Goal: Information Seeking & Learning: Learn about a topic

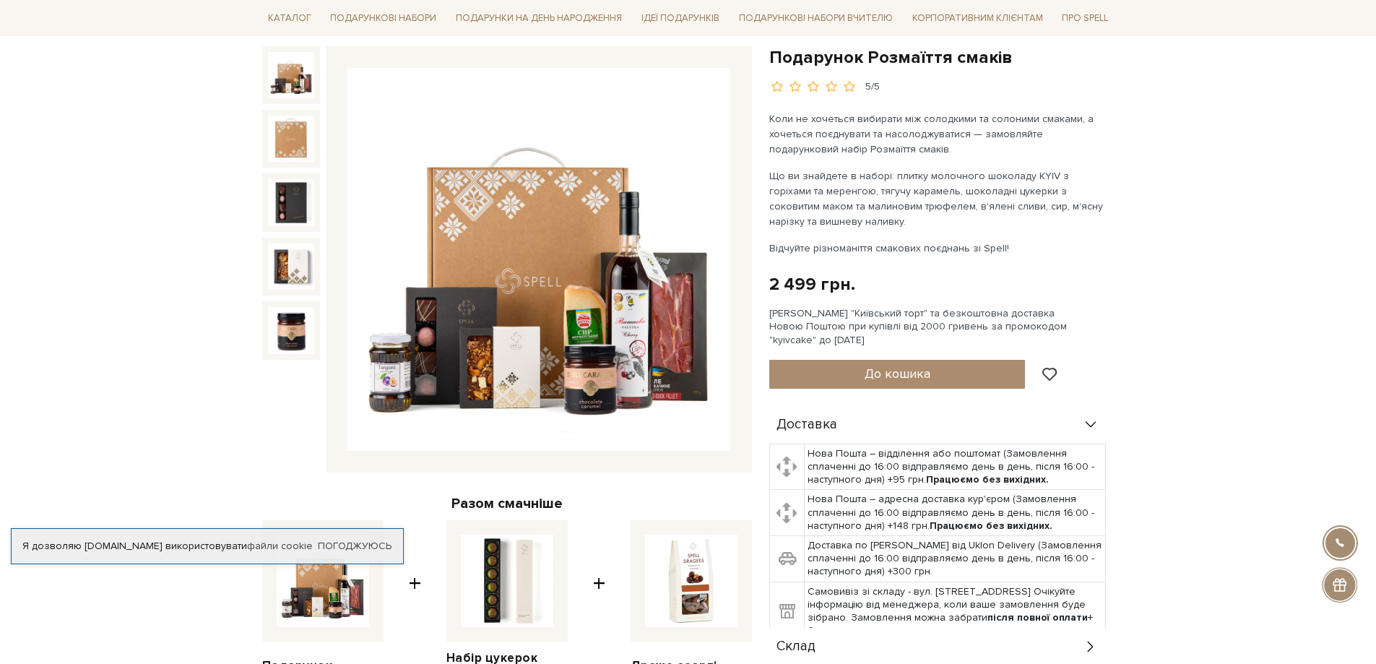
scroll to position [217, 0]
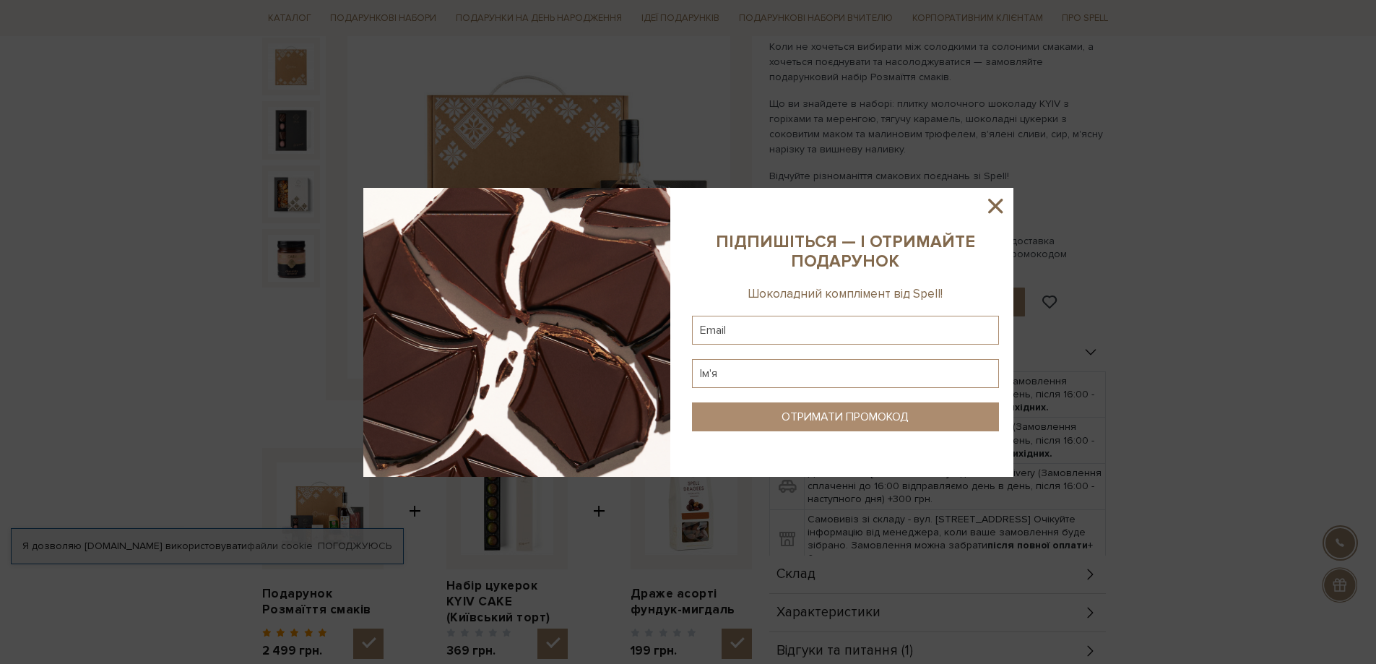
click at [999, 202] on icon at bounding box center [995, 206] width 14 height 14
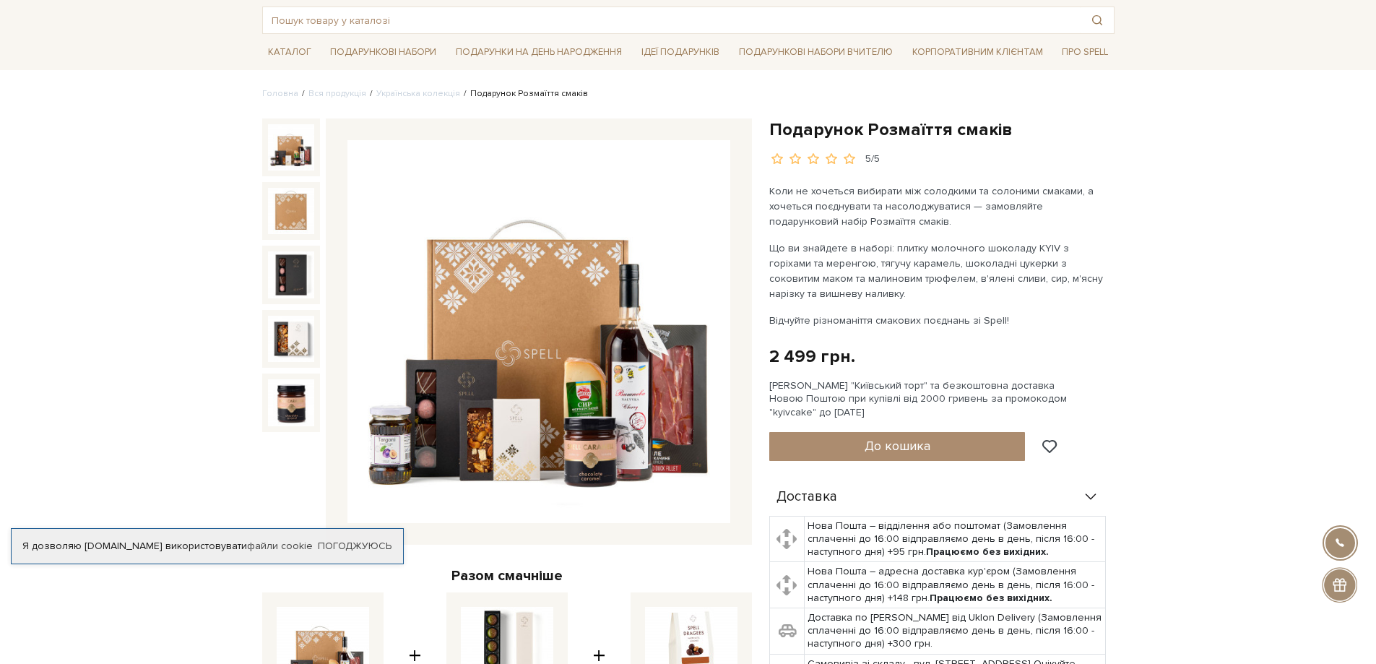
scroll to position [0, 0]
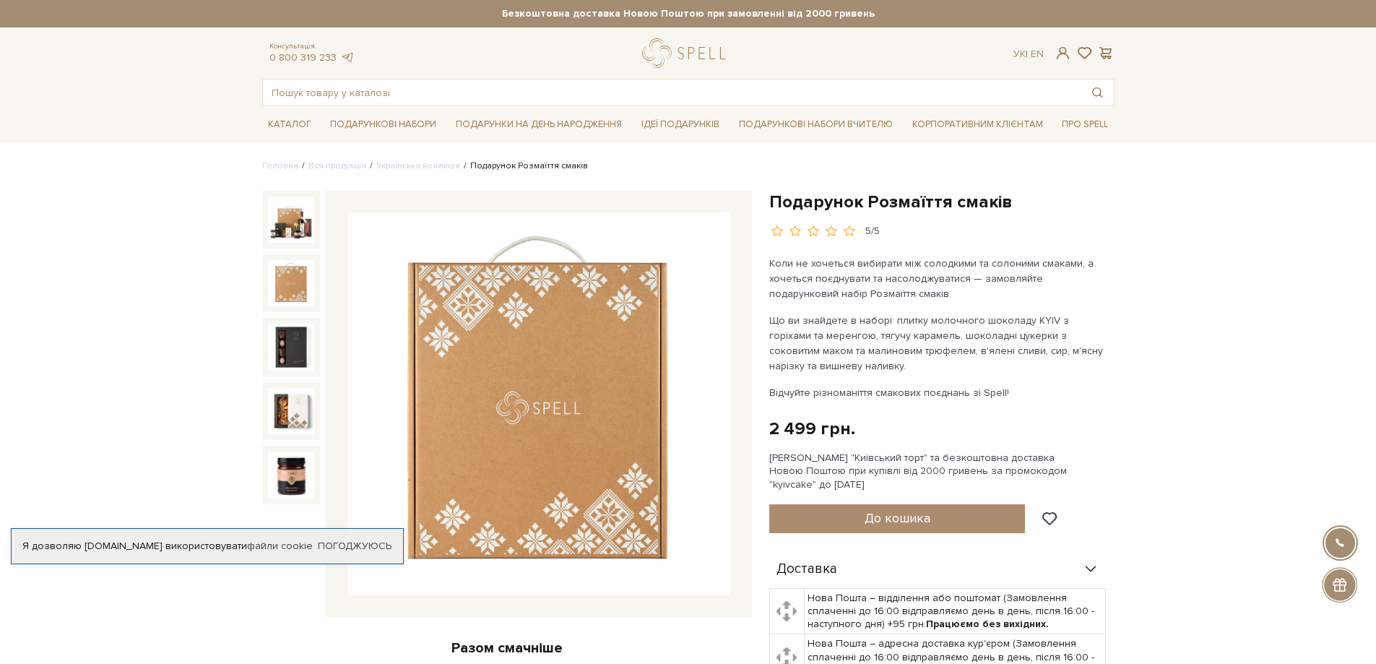
click at [280, 277] on img at bounding box center [291, 283] width 46 height 46
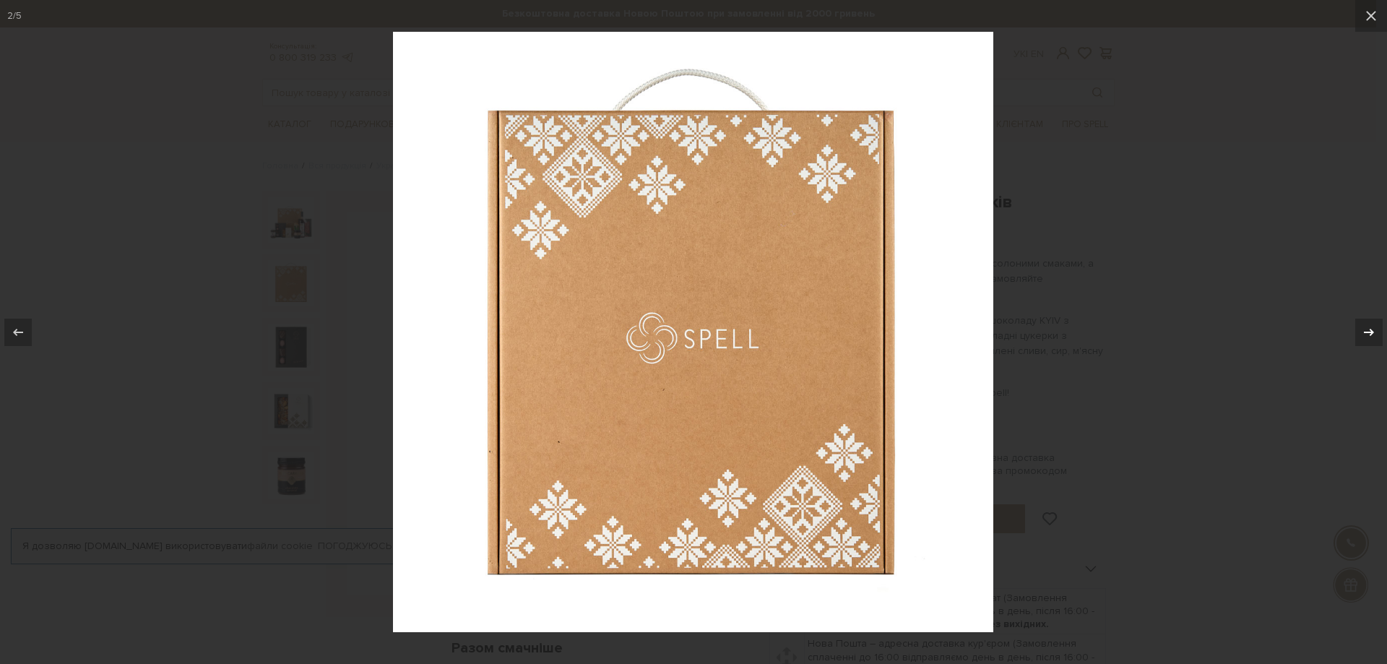
click at [1376, 323] on div at bounding box center [1368, 332] width 27 height 27
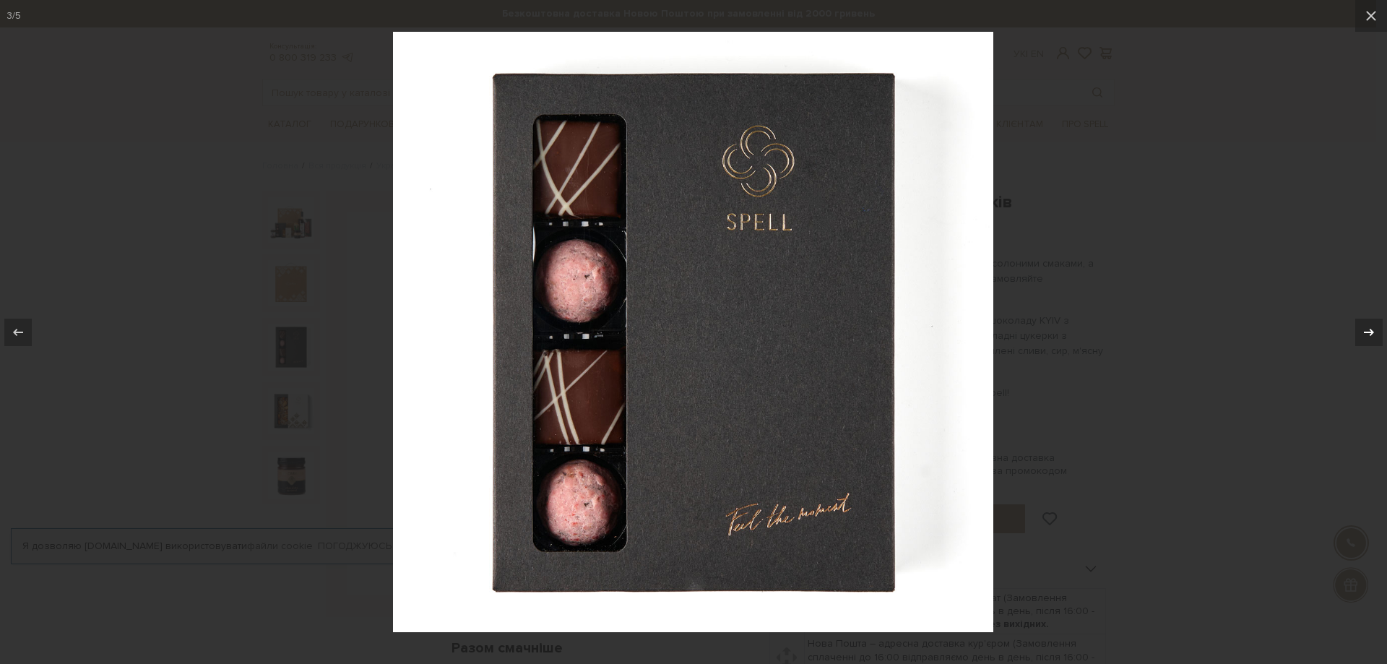
click at [1376, 323] on div at bounding box center [1368, 332] width 27 height 27
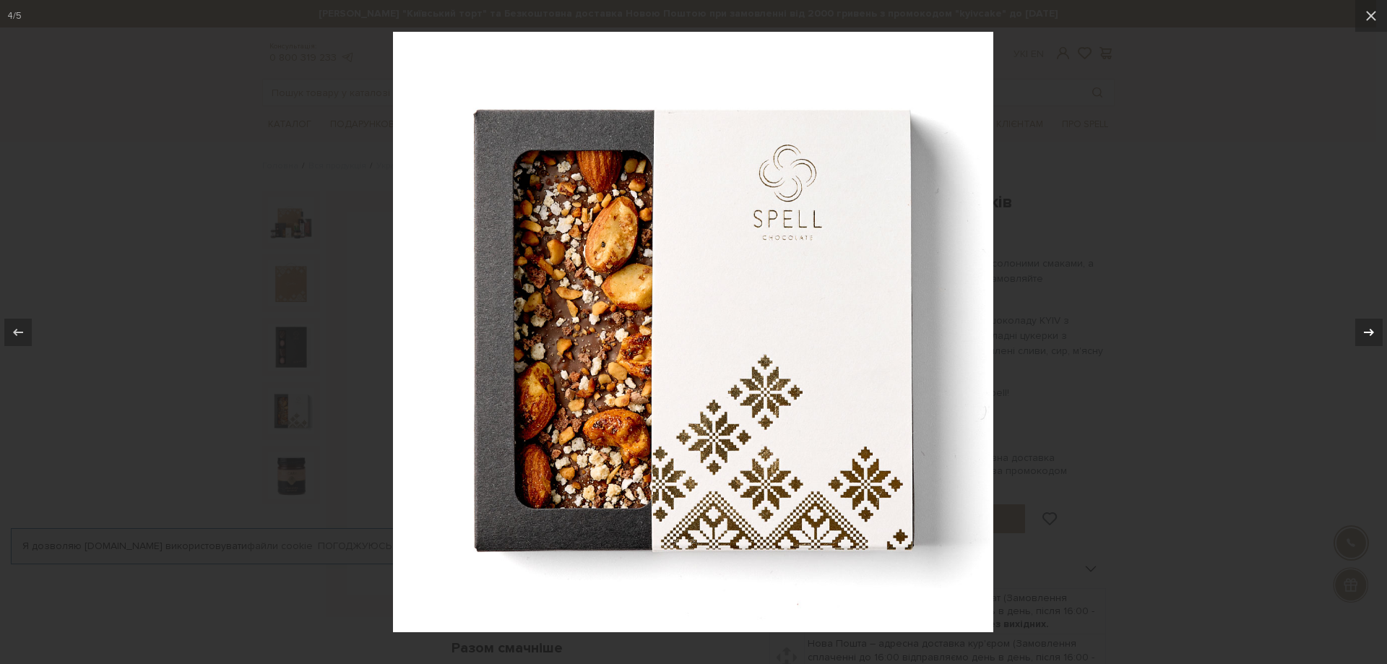
click at [1376, 323] on div at bounding box center [1368, 332] width 27 height 27
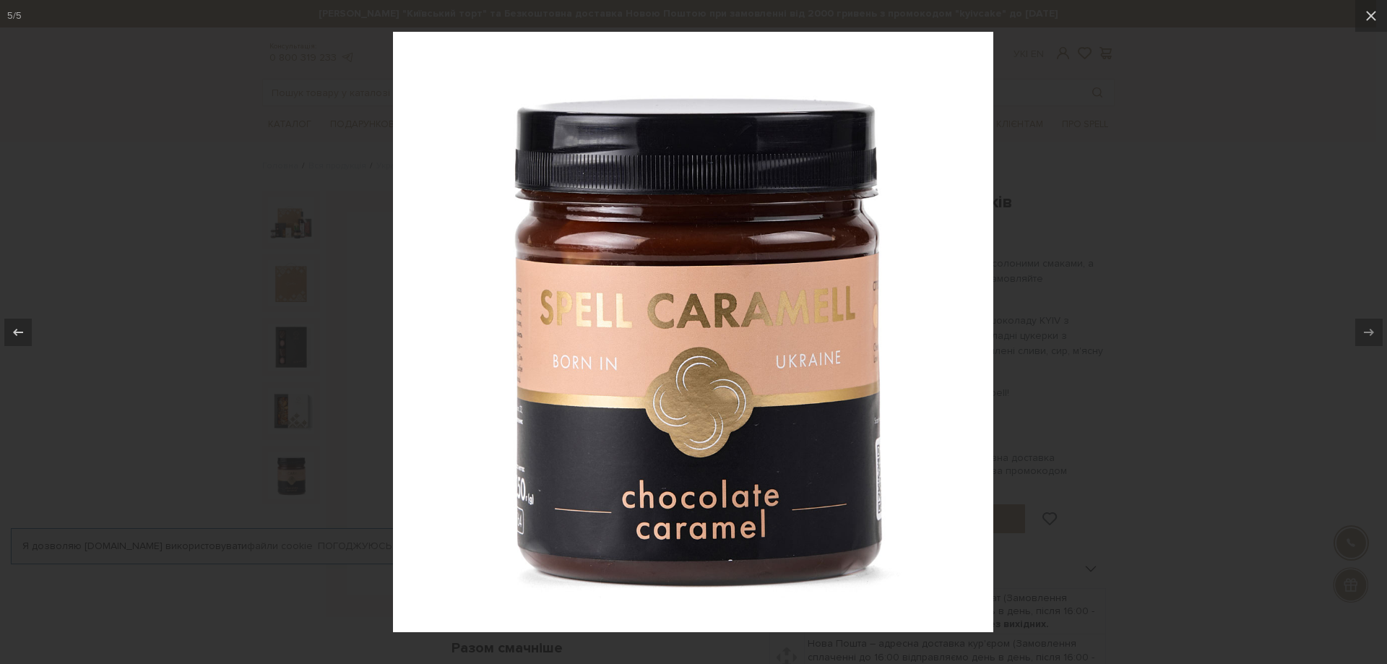
click at [1184, 327] on div at bounding box center [693, 332] width 1387 height 664
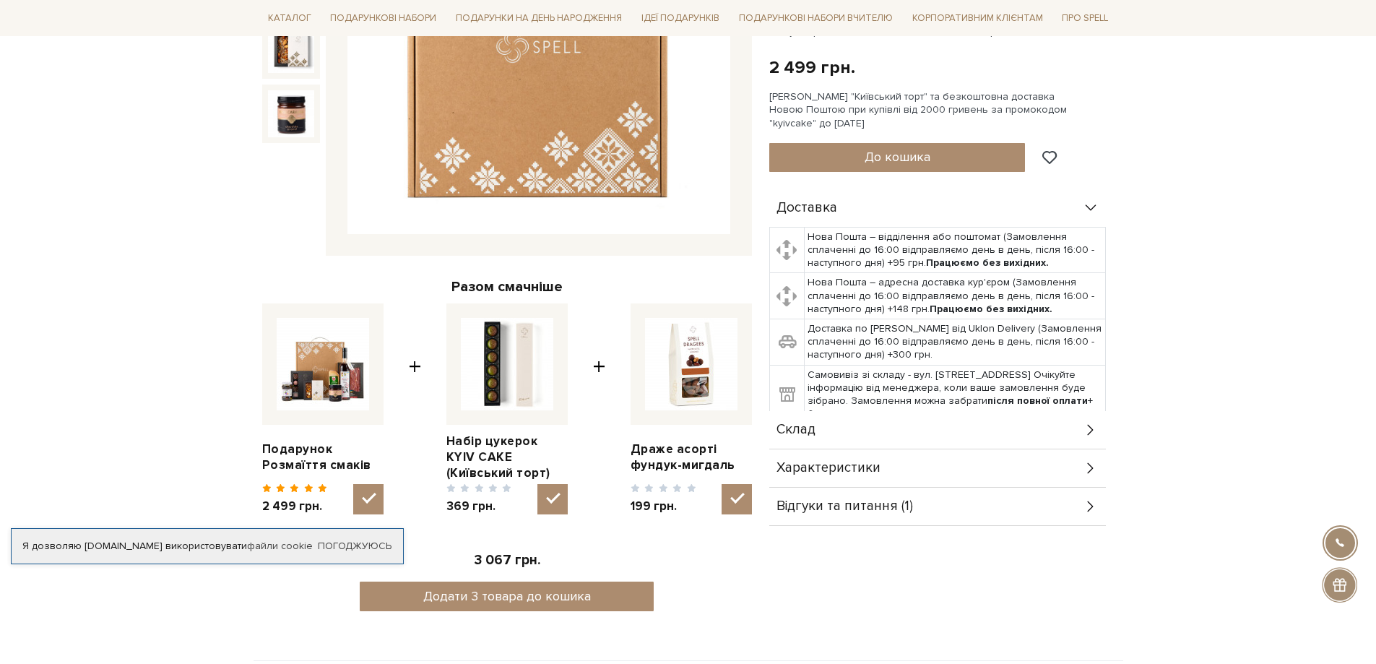
scroll to position [434, 0]
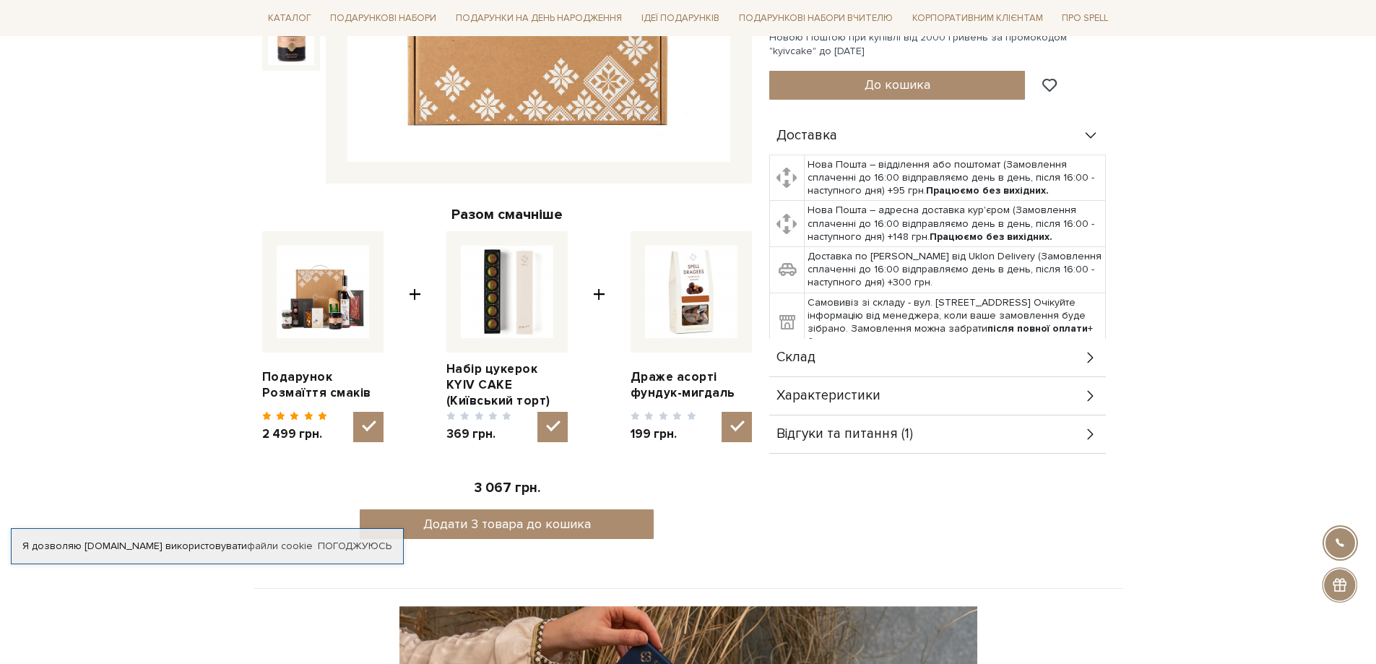
click at [839, 360] on div "Склад" at bounding box center [937, 358] width 337 height 38
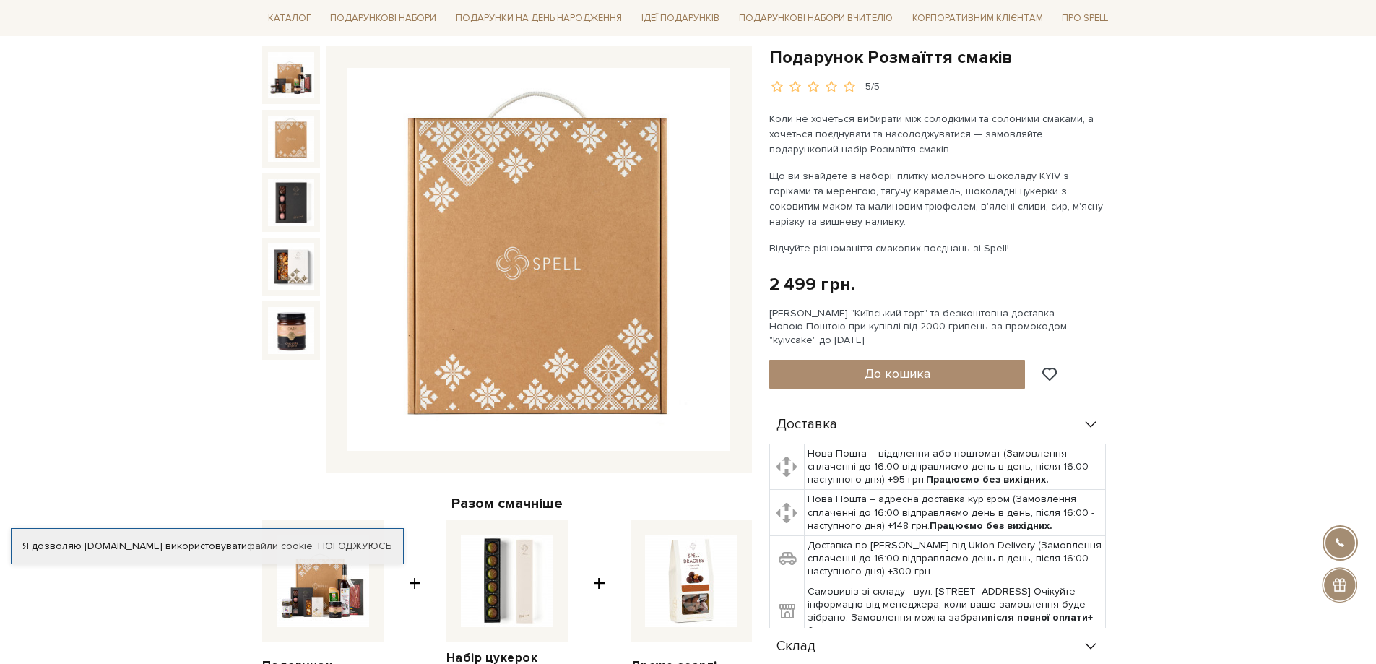
scroll to position [0, 0]
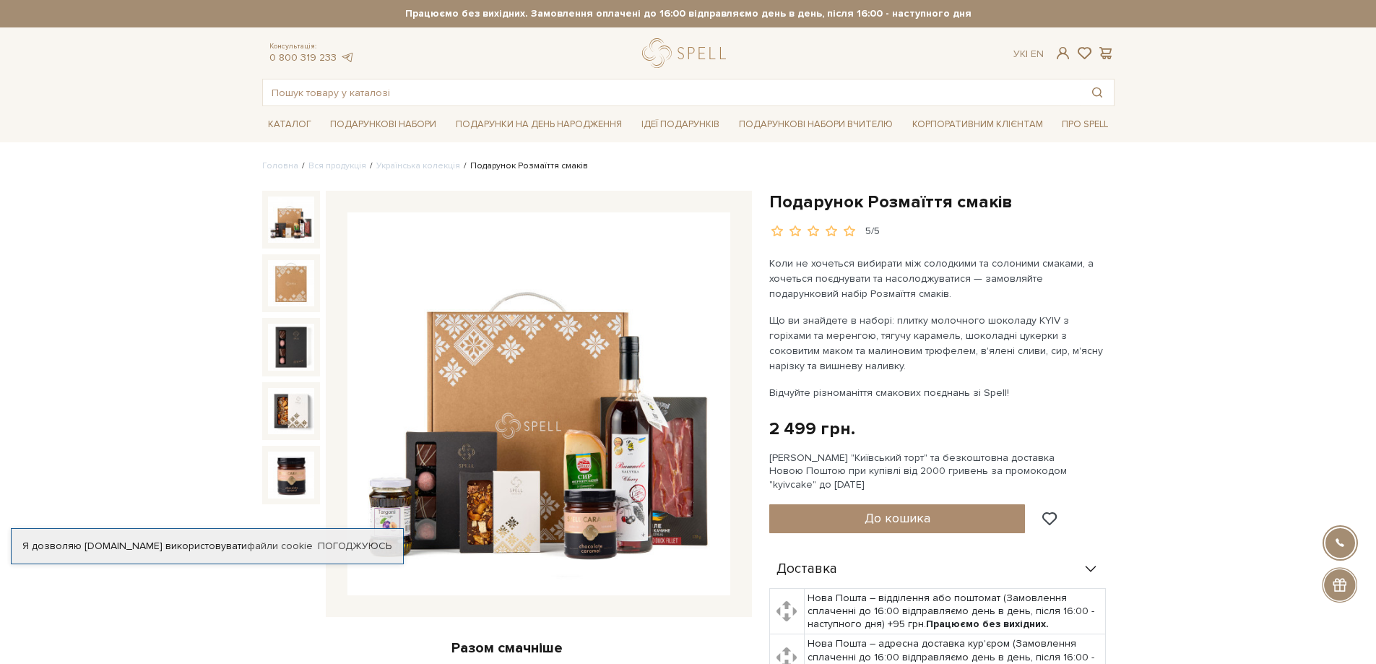
click at [295, 223] on img at bounding box center [291, 220] width 46 height 46
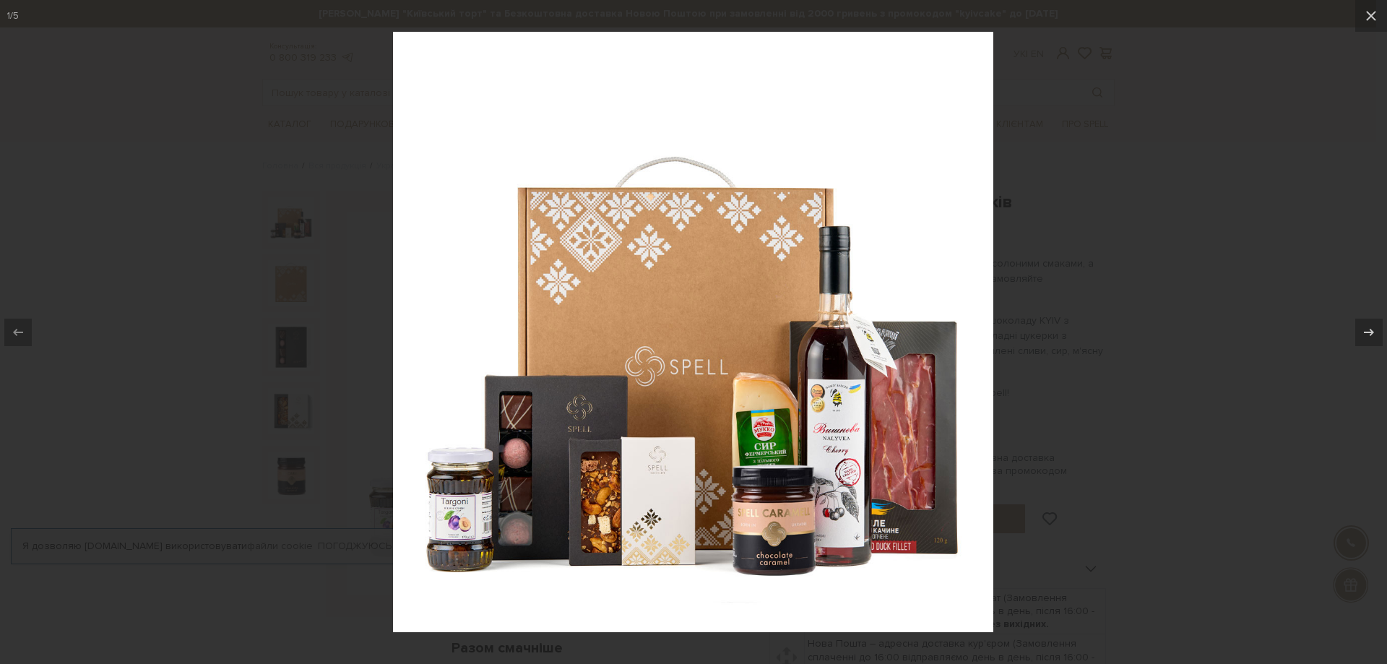
click at [327, 336] on div at bounding box center [693, 332] width 1387 height 664
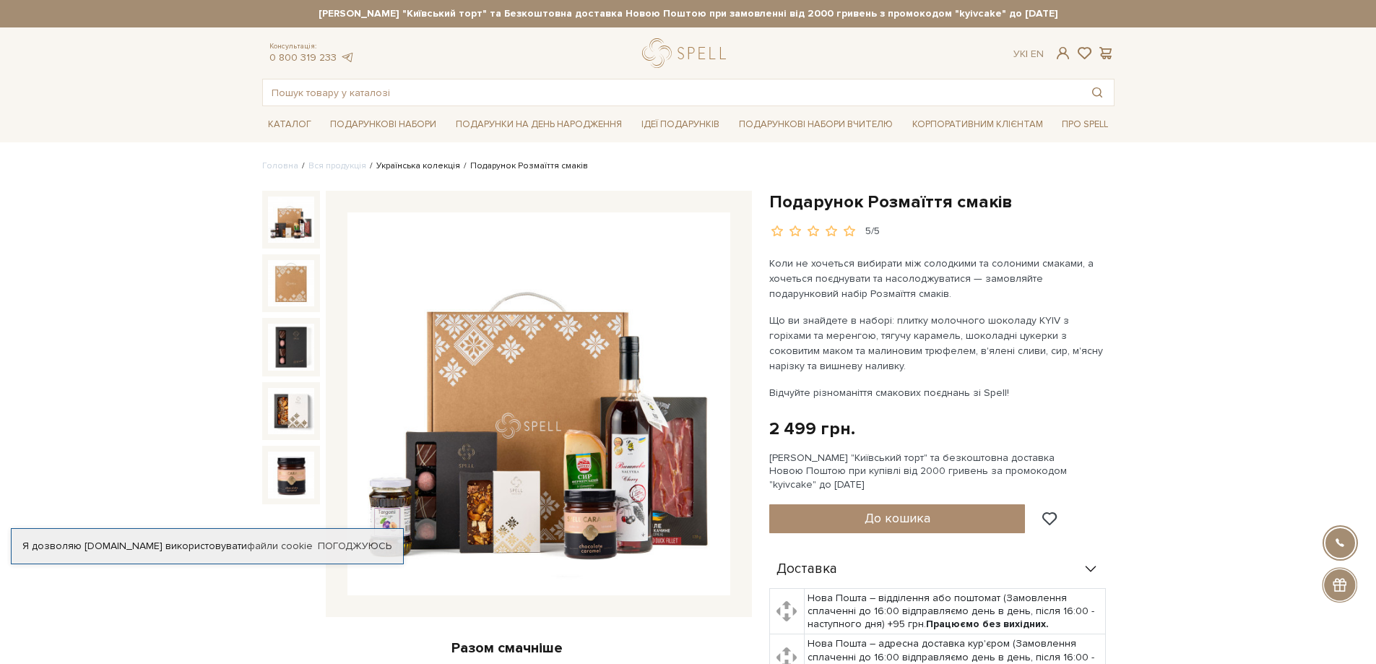
click at [410, 167] on link "Українська колекція" at bounding box center [418, 165] width 84 height 11
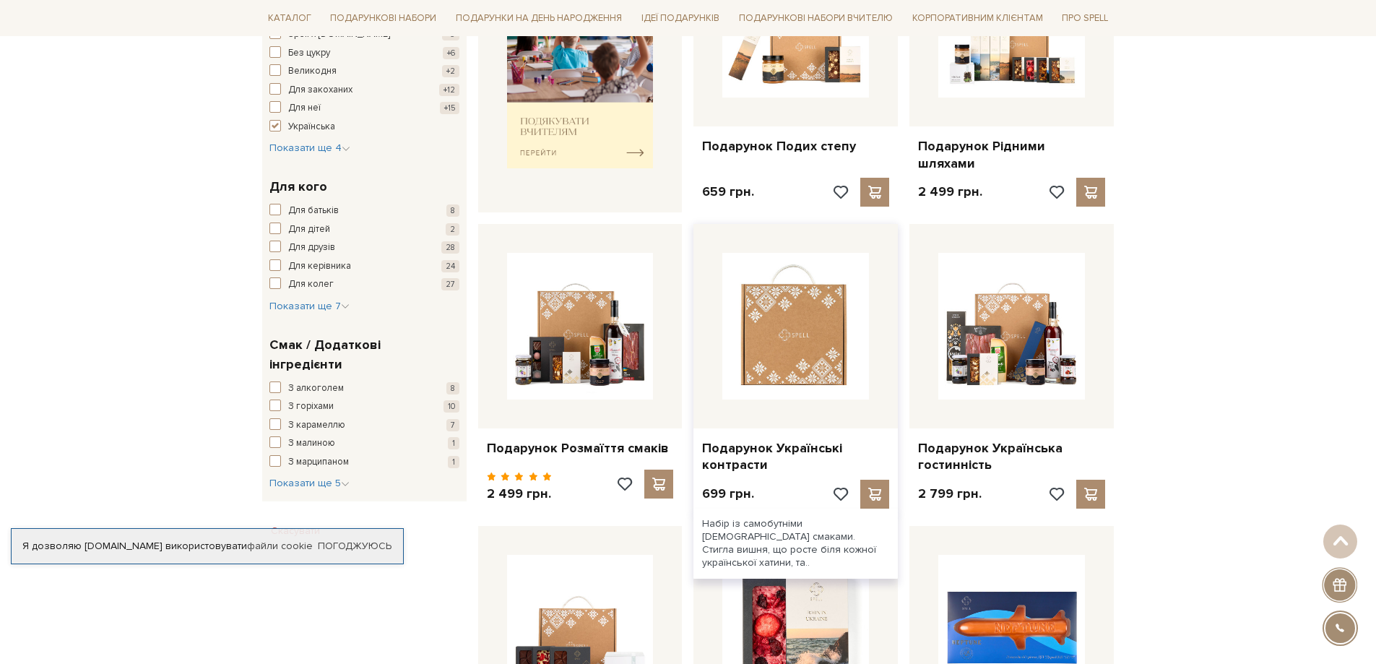
scroll to position [723, 0]
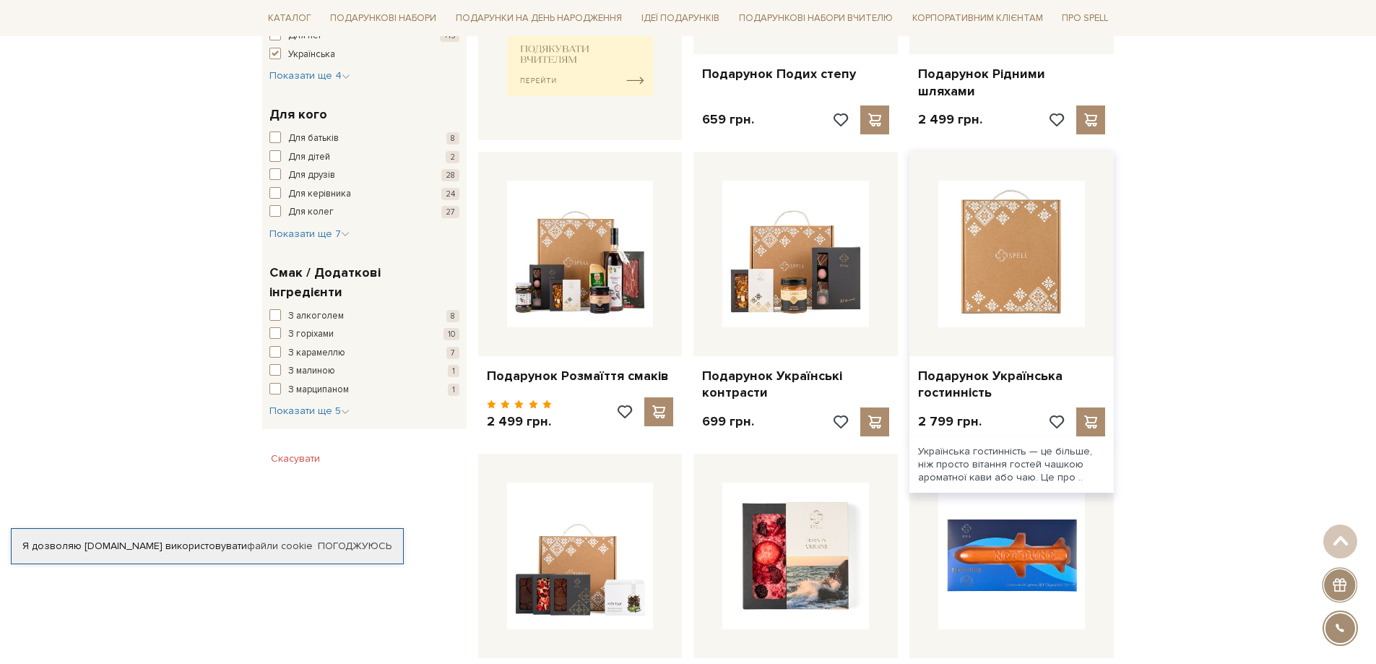
click at [1003, 270] on img at bounding box center [1012, 254] width 147 height 147
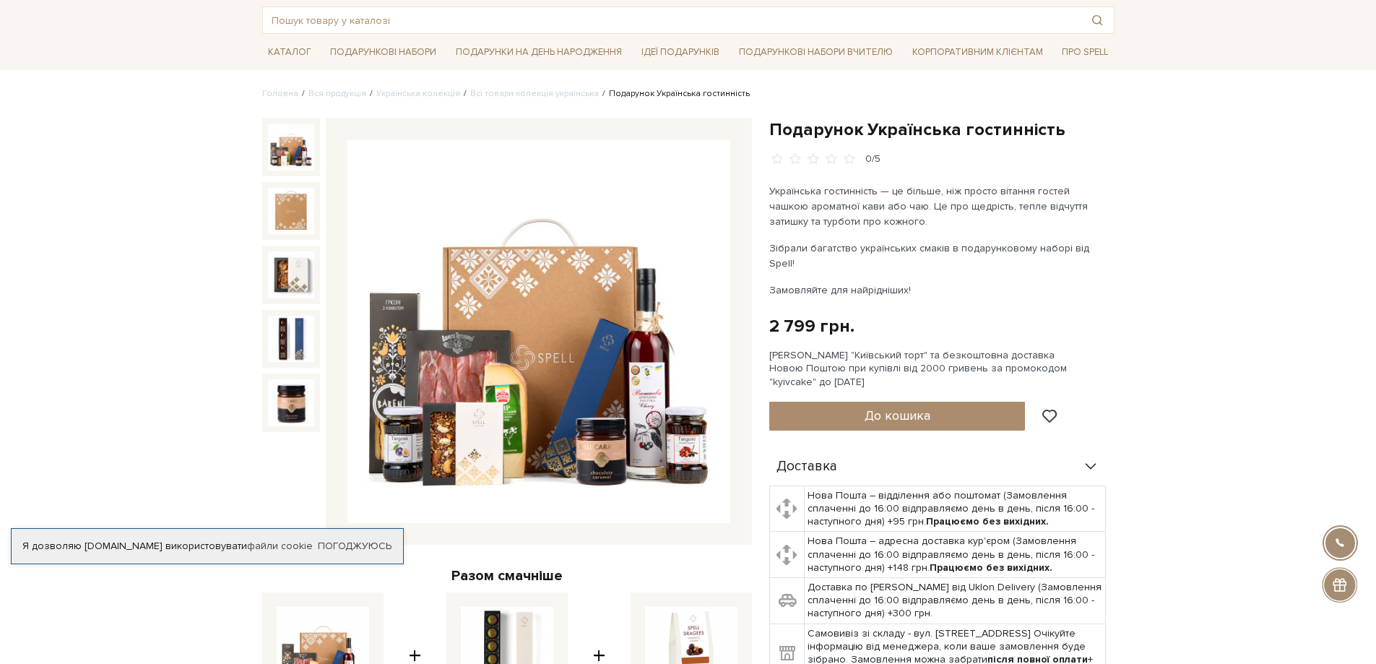
scroll to position [506, 0]
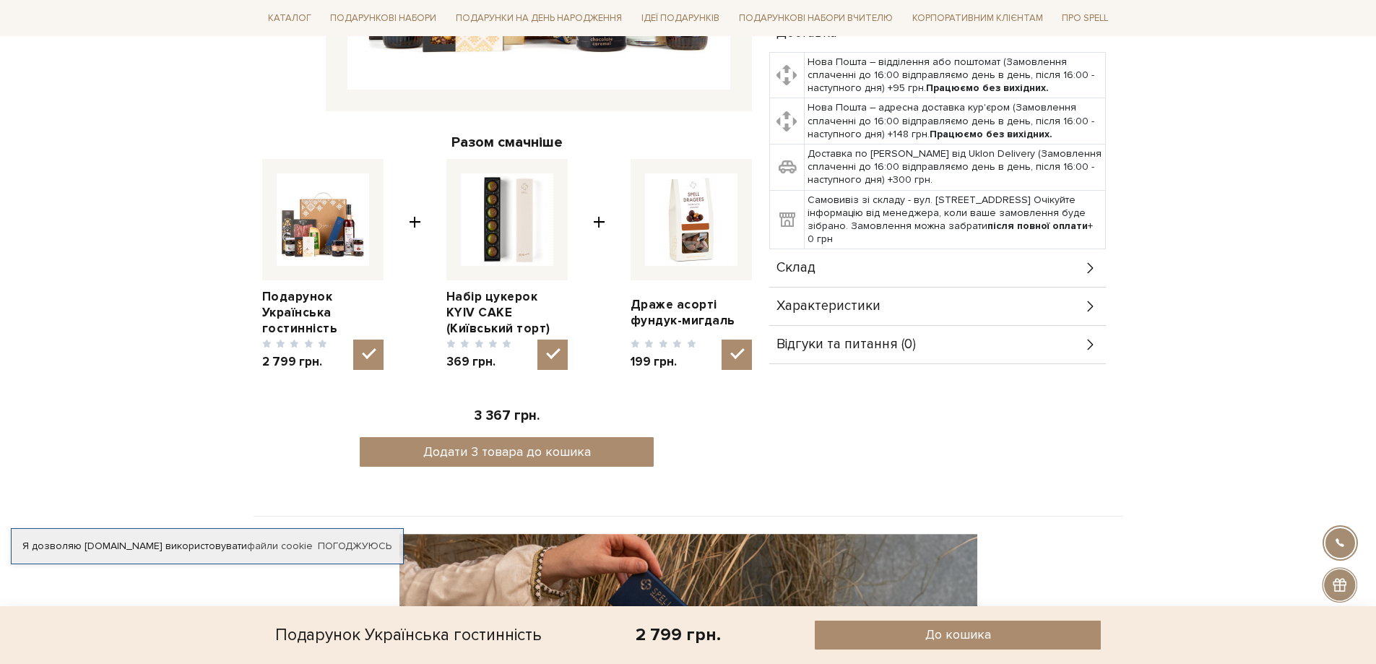
click at [863, 262] on div "Склад" at bounding box center [937, 268] width 337 height 38
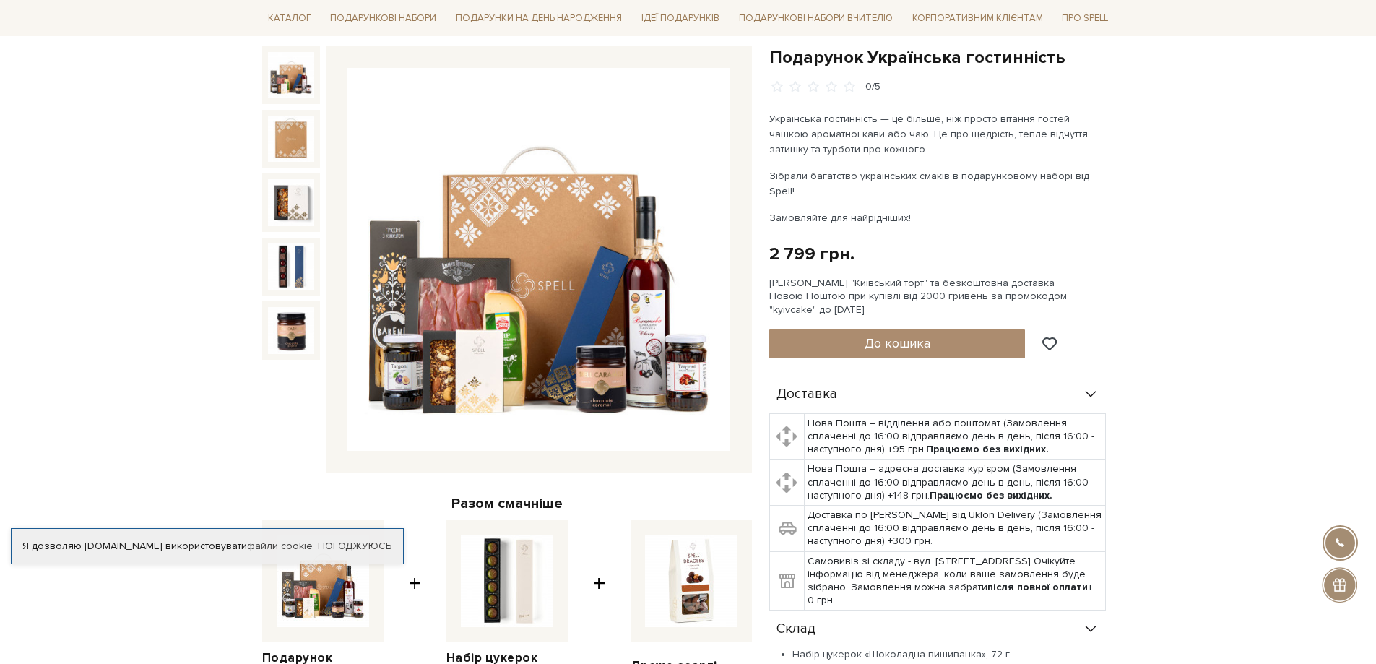
scroll to position [0, 0]
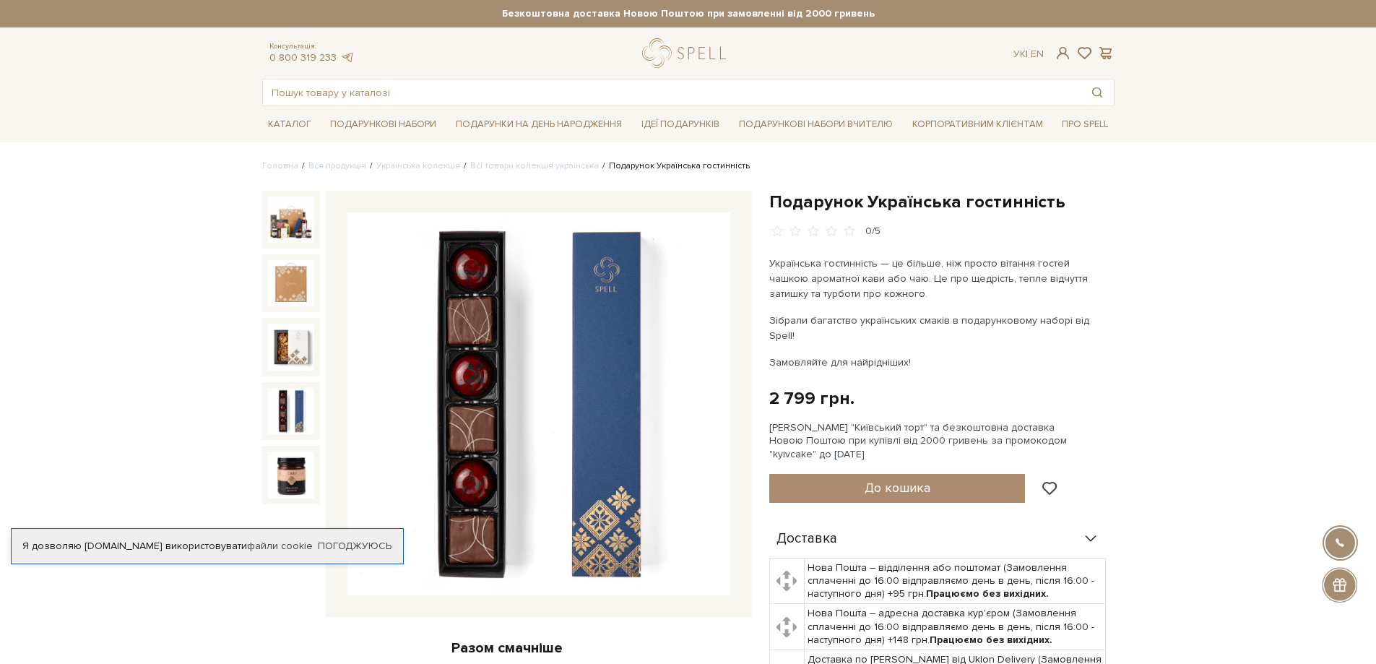
click at [290, 410] on img at bounding box center [291, 411] width 46 height 46
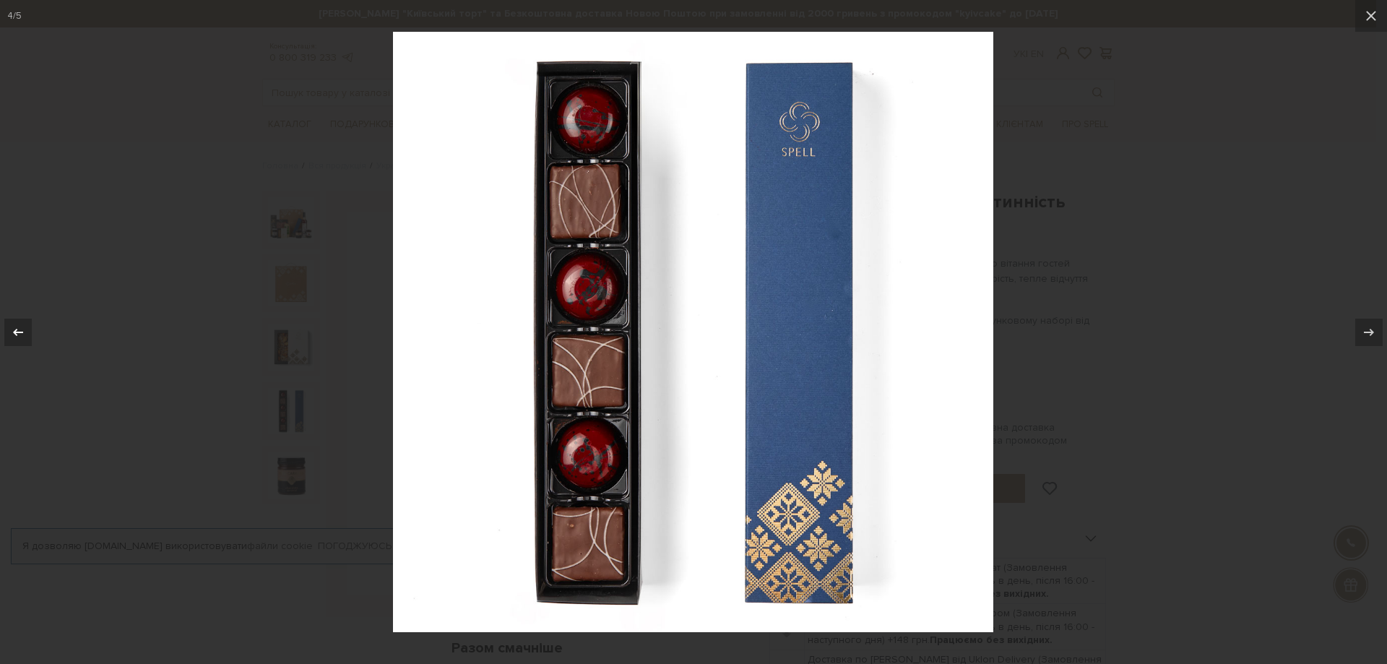
click at [1, 328] on button at bounding box center [25, 332] width 51 height 72
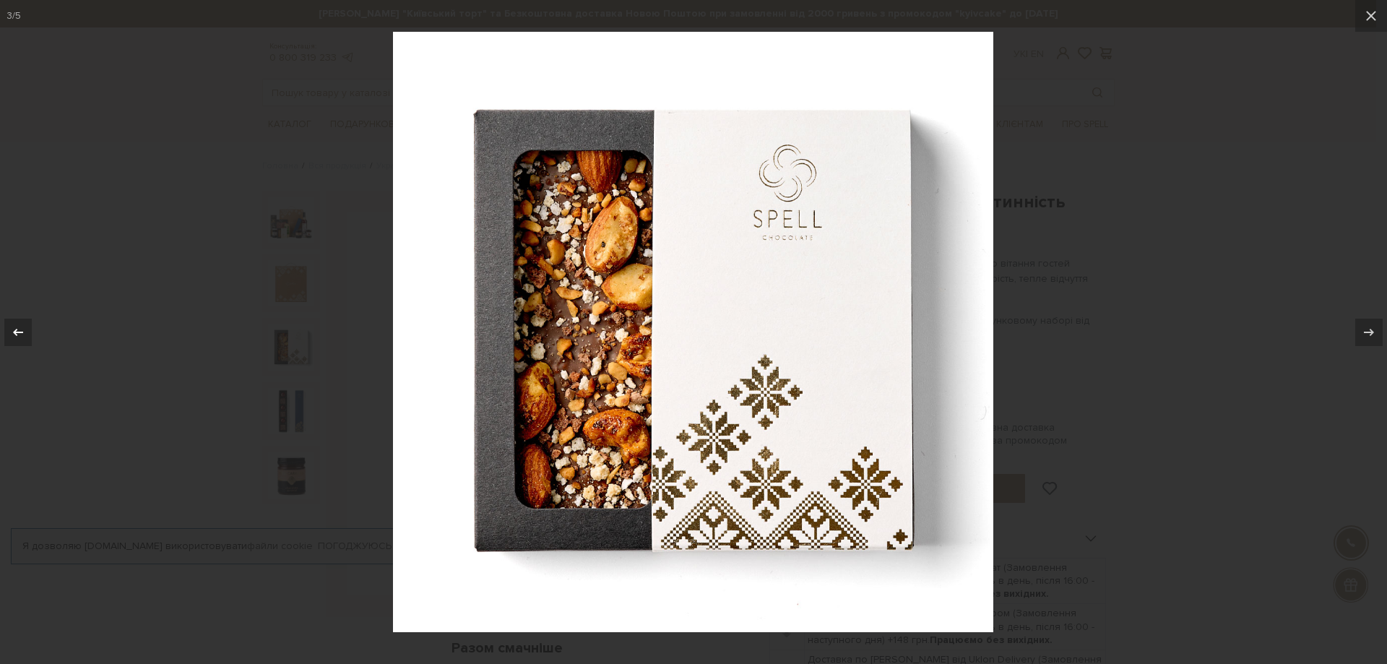
click at [1, 328] on button at bounding box center [25, 332] width 51 height 72
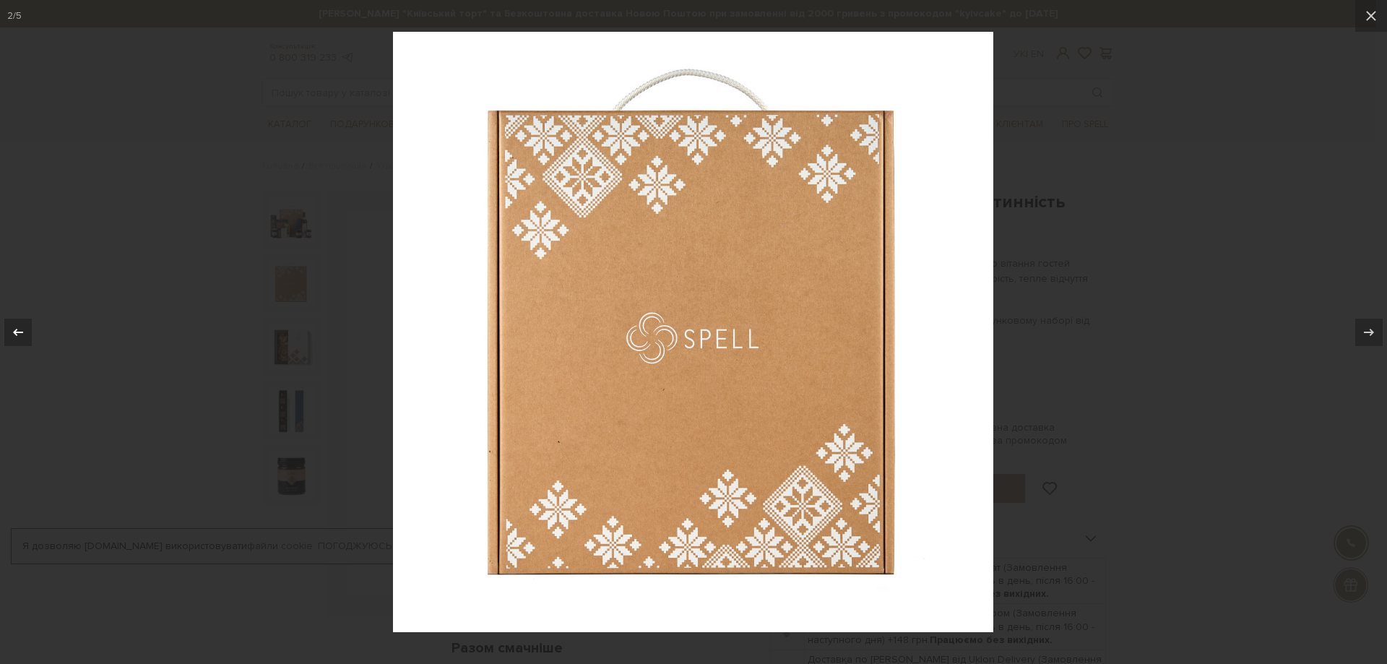
click at [1, 328] on button at bounding box center [25, 332] width 51 height 72
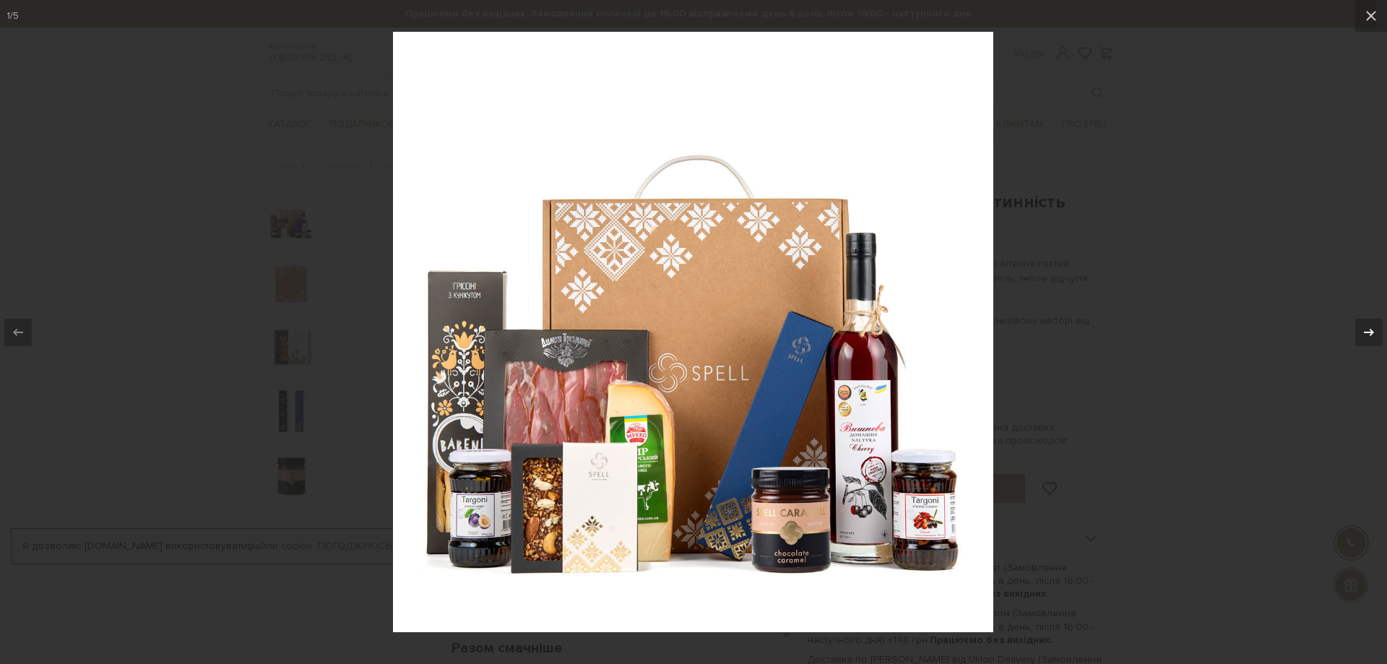
click at [1374, 331] on icon at bounding box center [1369, 332] width 17 height 17
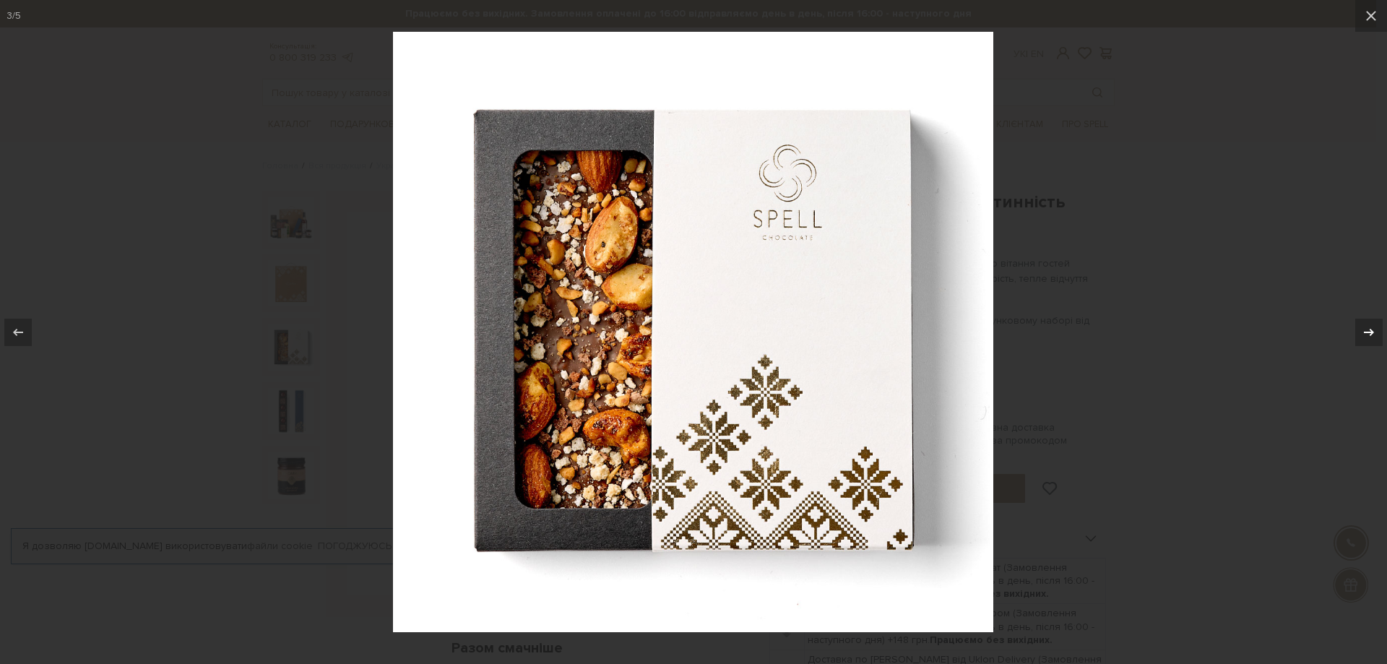
click at [1374, 331] on icon at bounding box center [1369, 332] width 17 height 17
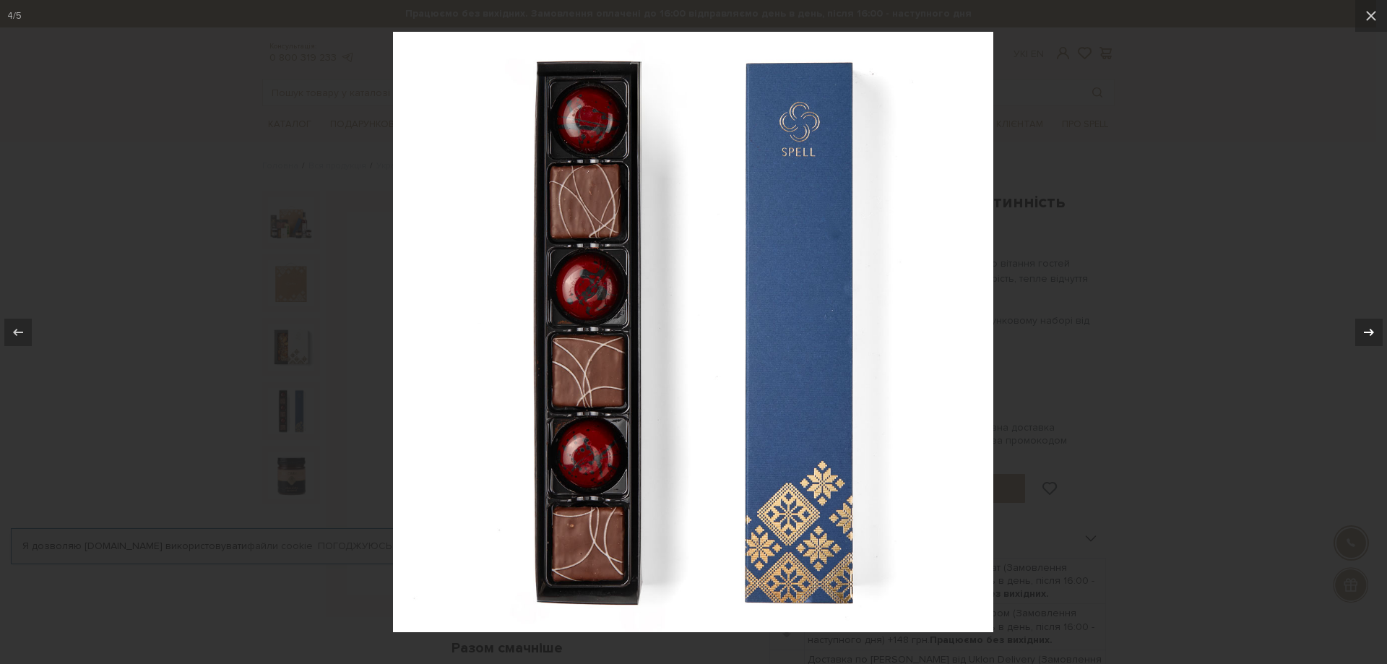
click at [1374, 331] on icon at bounding box center [1369, 332] width 17 height 17
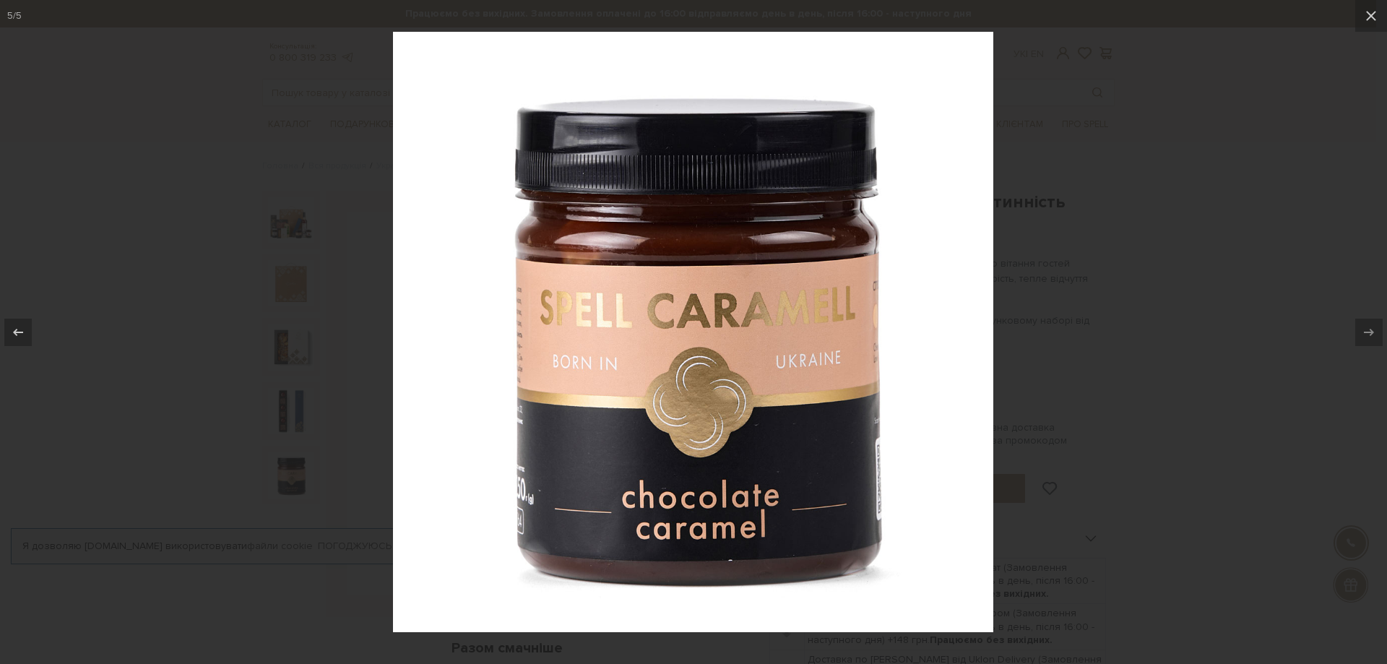
click at [1074, 337] on div at bounding box center [693, 332] width 1387 height 664
